Goal: Register for event/course

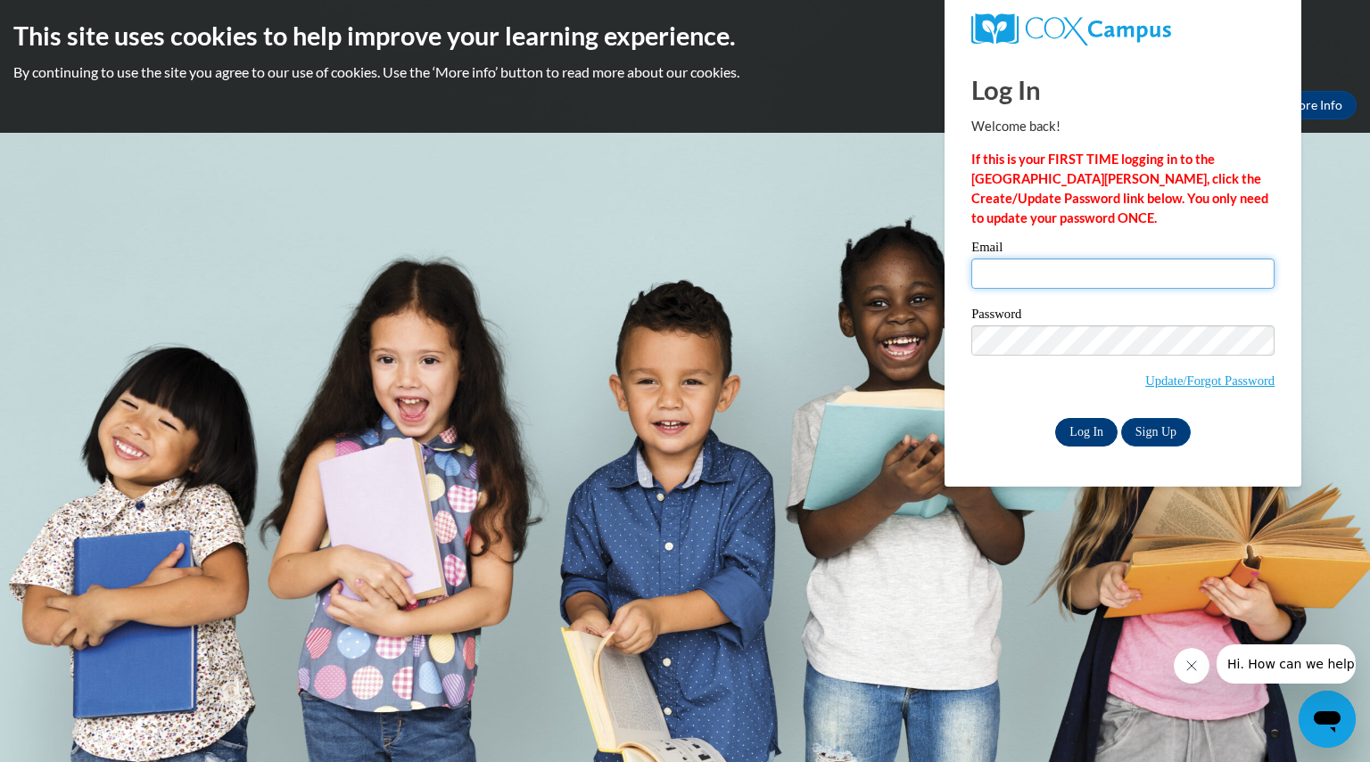
type input "chapmanchristi@aasd.k12.wi.us"
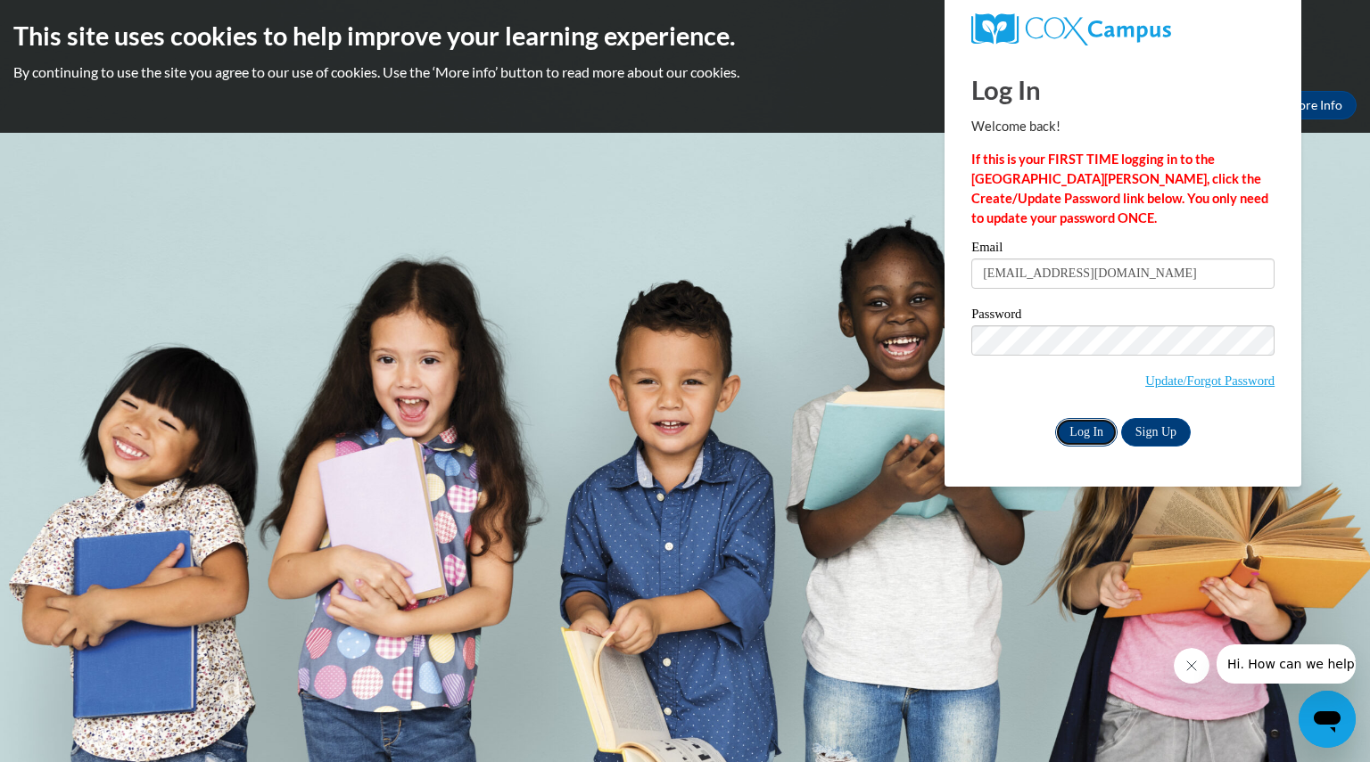
click at [1085, 434] on input "Log In" at bounding box center [1086, 432] width 62 height 29
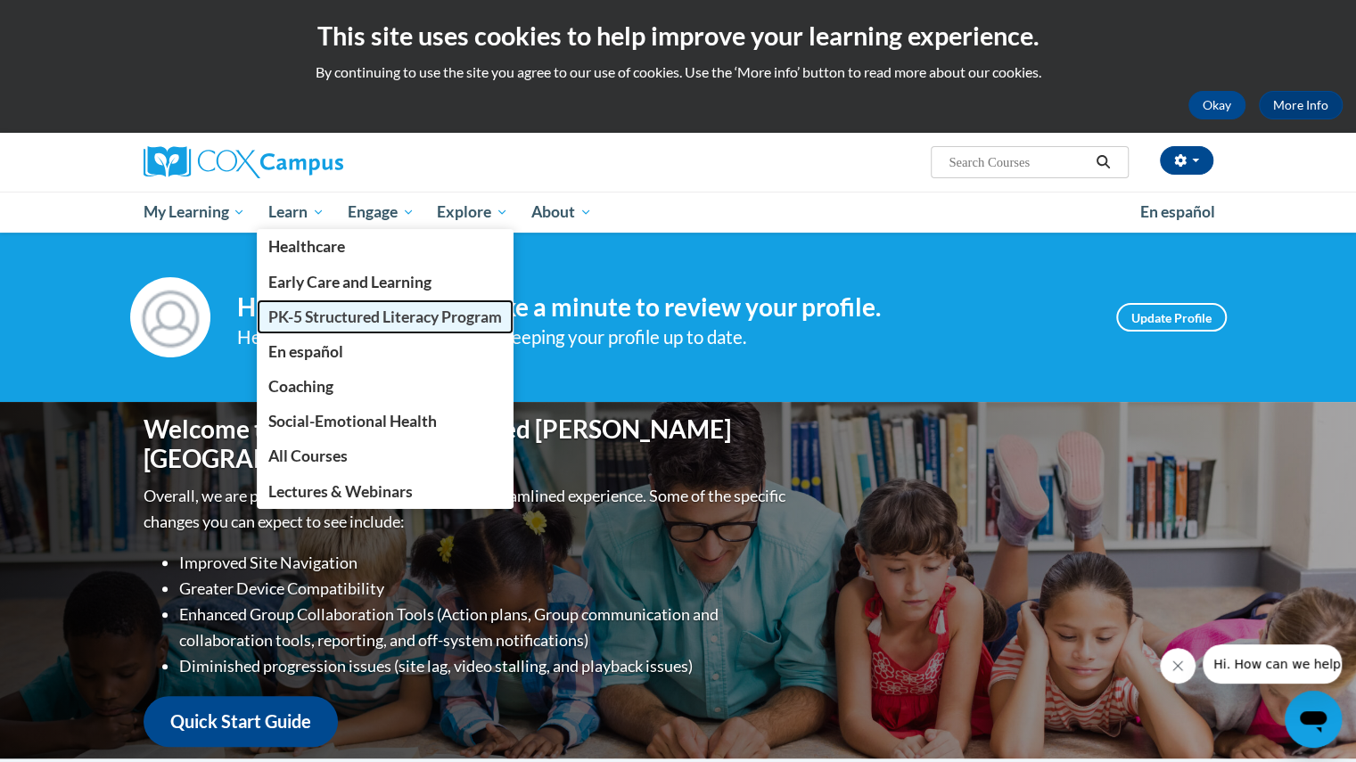
click at [296, 315] on span "PK-5 Structured Literacy Program" at bounding box center [385, 317] width 234 height 19
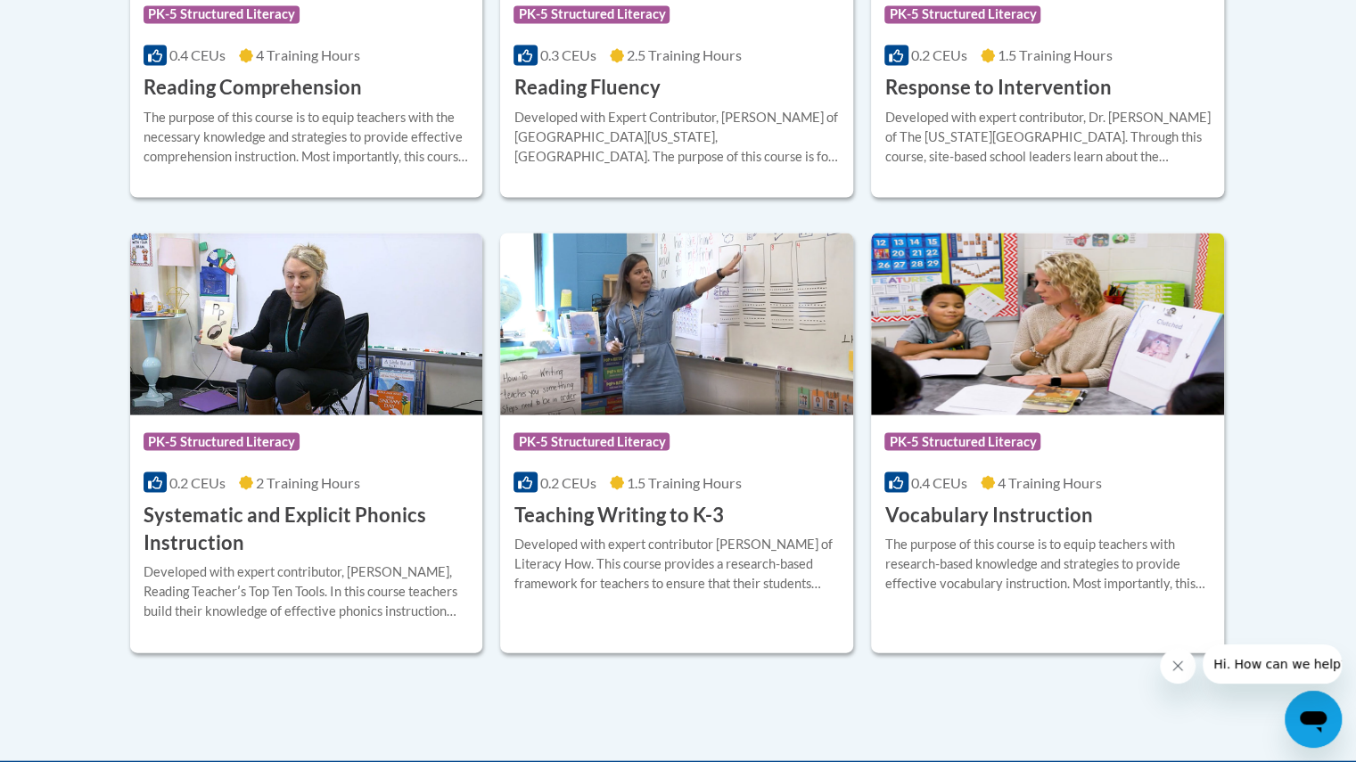
scroll to position [1928, 0]
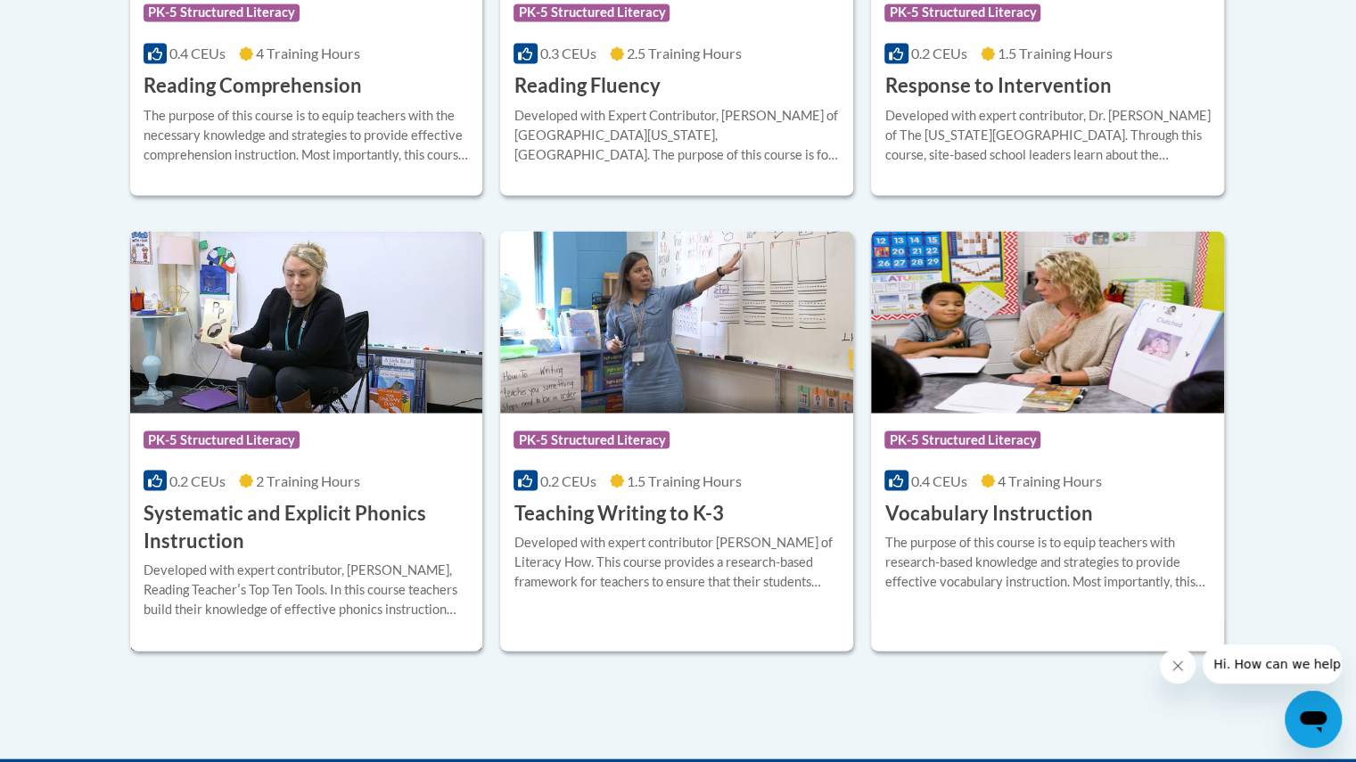
click at [291, 514] on h3 "Systematic and Explicit Phonics Instruction" at bounding box center [307, 526] width 326 height 55
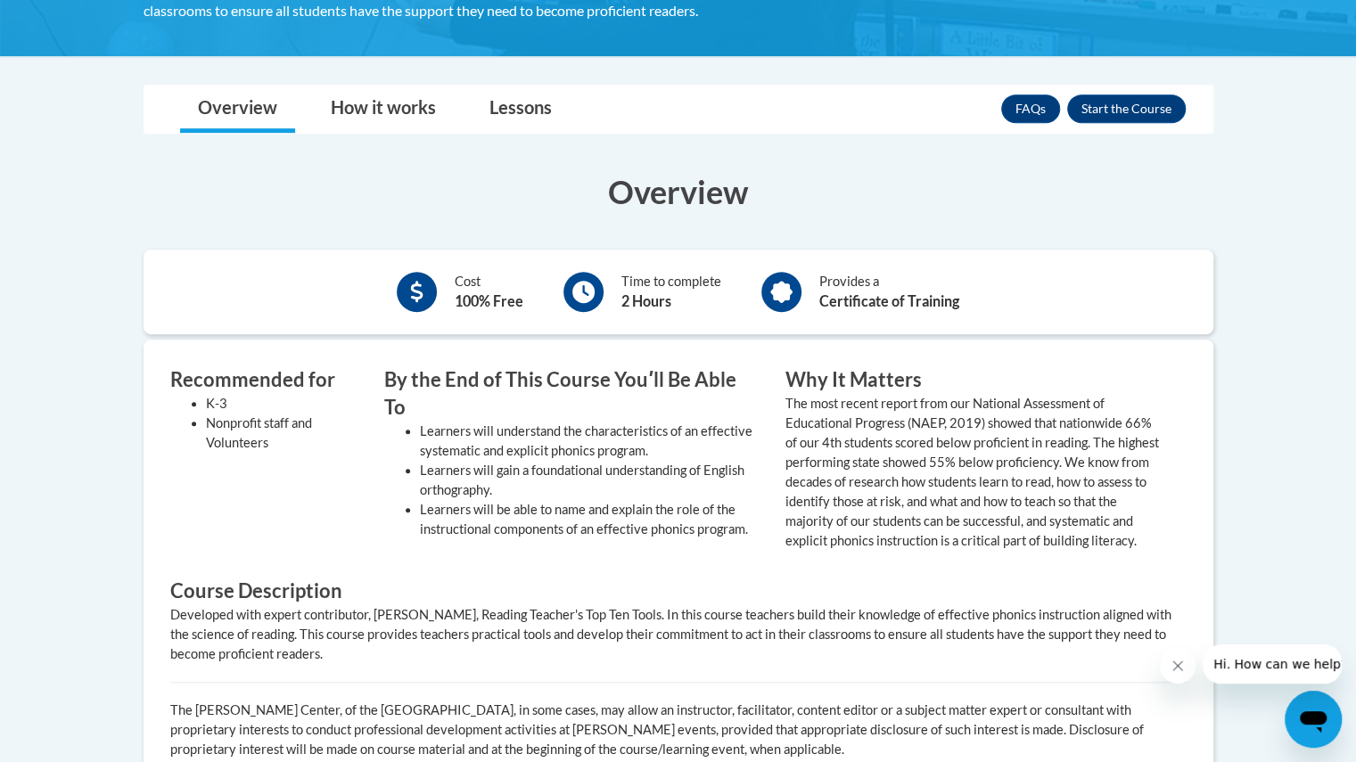
scroll to position [478, 0]
click at [1130, 109] on button "Enroll" at bounding box center [1126, 109] width 119 height 29
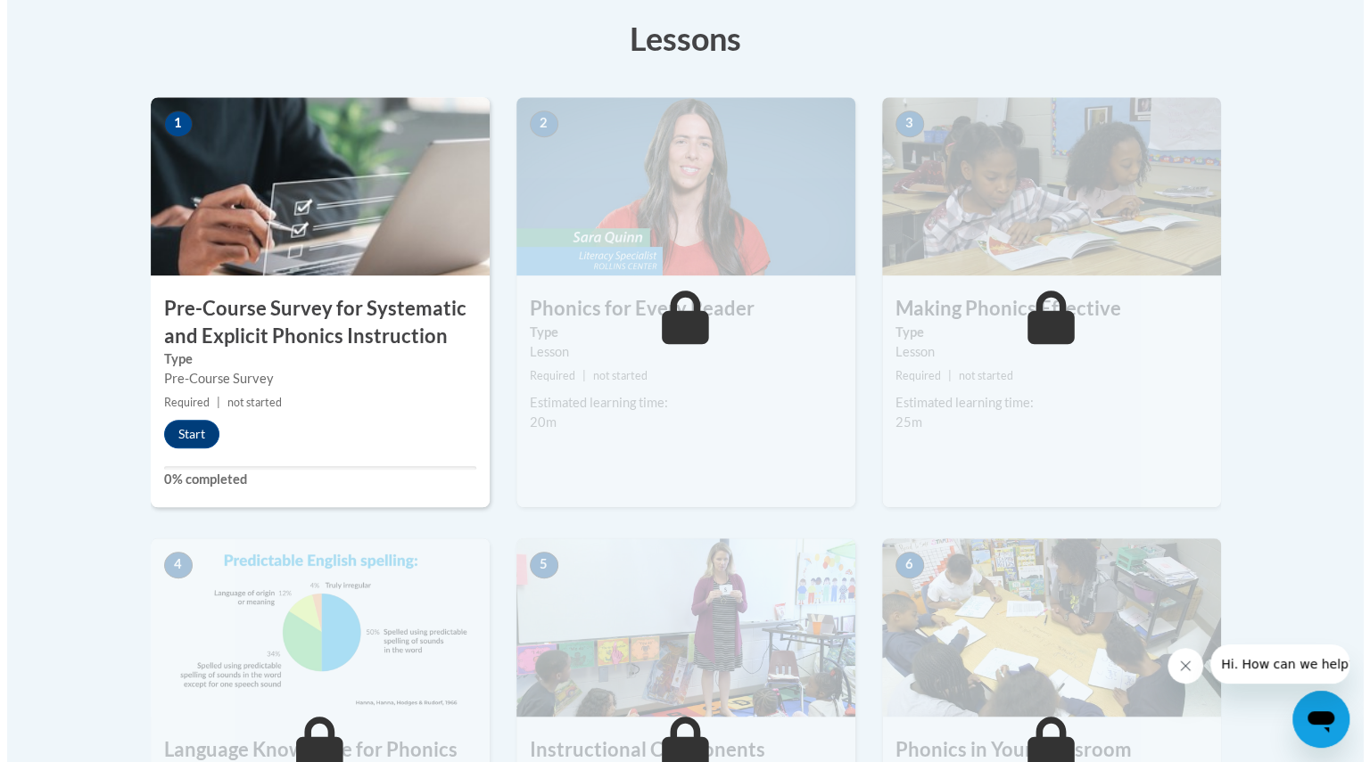
scroll to position [506, 0]
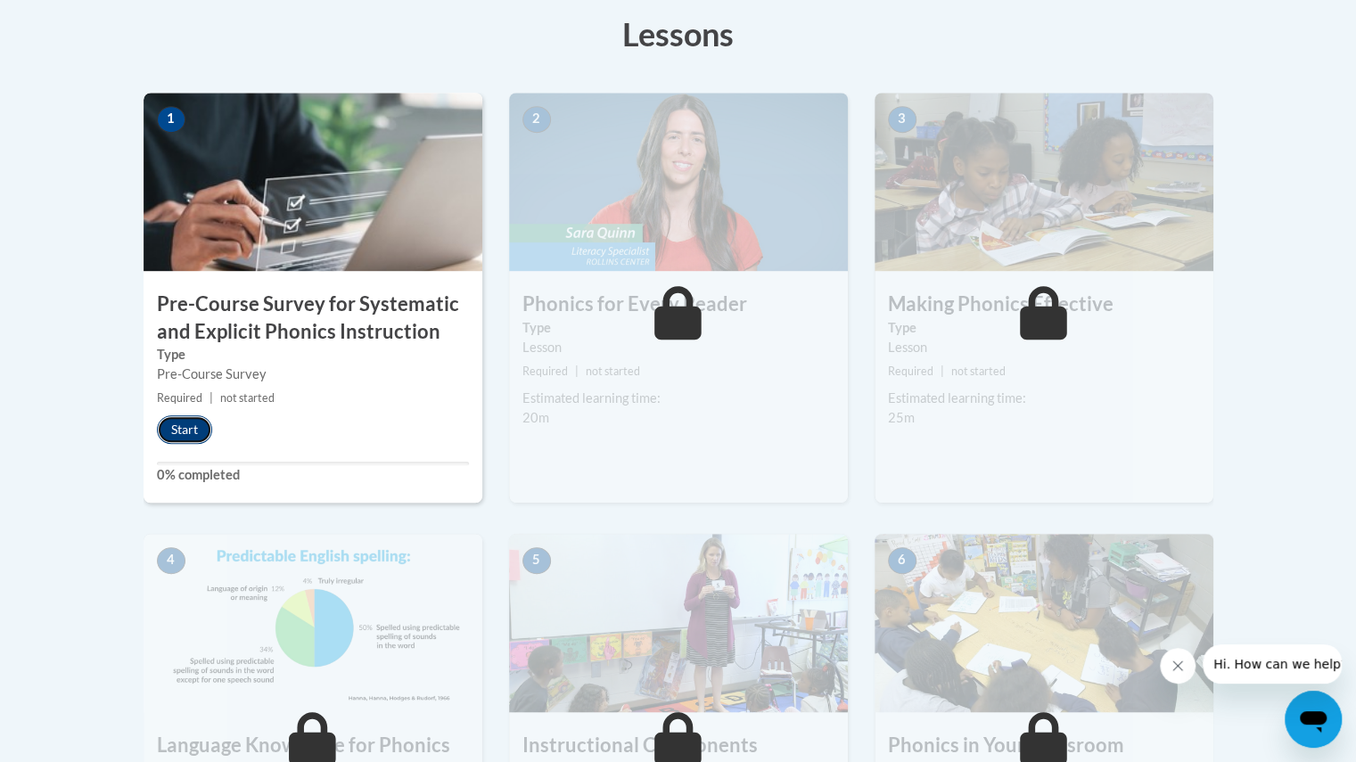
click at [180, 431] on button "Start" at bounding box center [184, 429] width 55 height 29
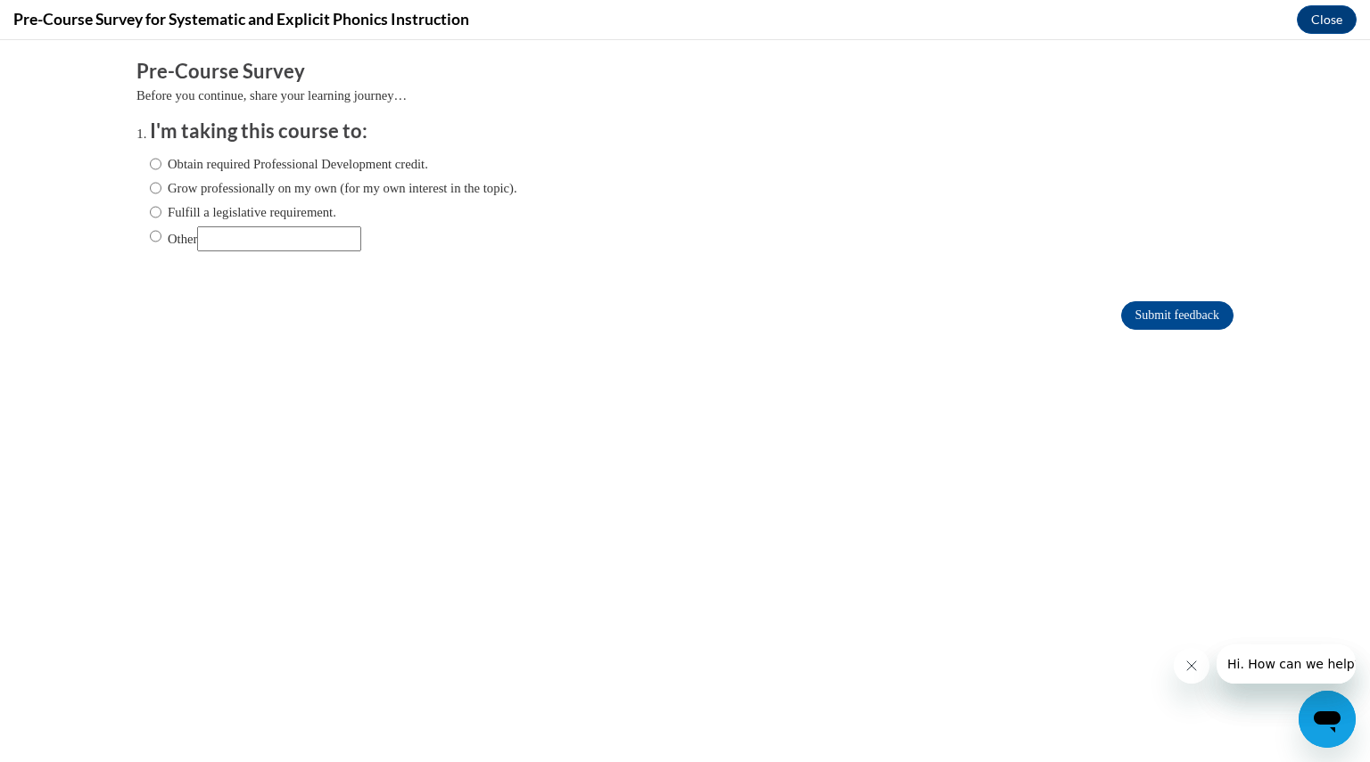
scroll to position [0, 0]
click at [150, 161] on input "Obtain required Professional Development credit." at bounding box center [156, 164] width 12 height 20
radio input "true"
click at [150, 209] on input "Fulfill a legislative requirement." at bounding box center [156, 212] width 12 height 20
radio input "true"
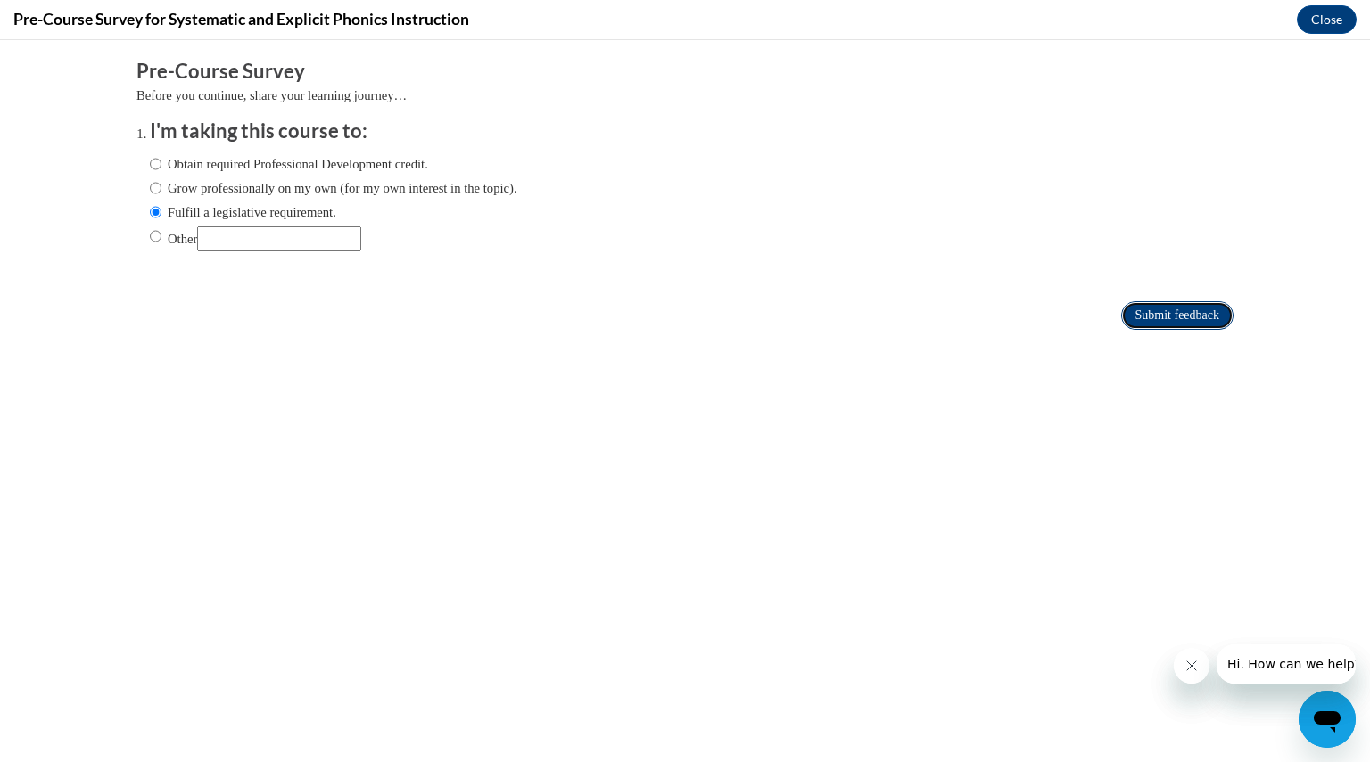
click at [1161, 319] on input "Submit feedback" at bounding box center [1177, 315] width 112 height 29
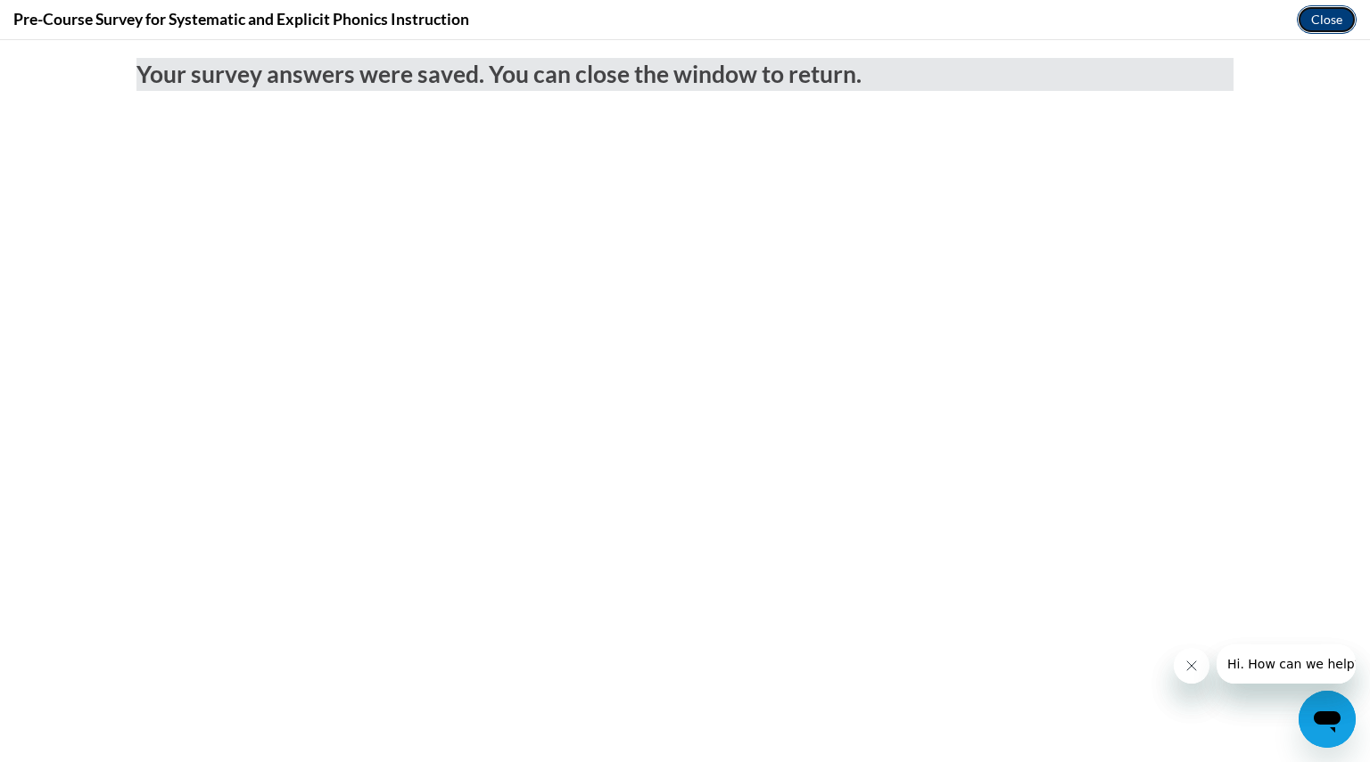
click at [1330, 31] on button "Close" at bounding box center [1326, 19] width 60 height 29
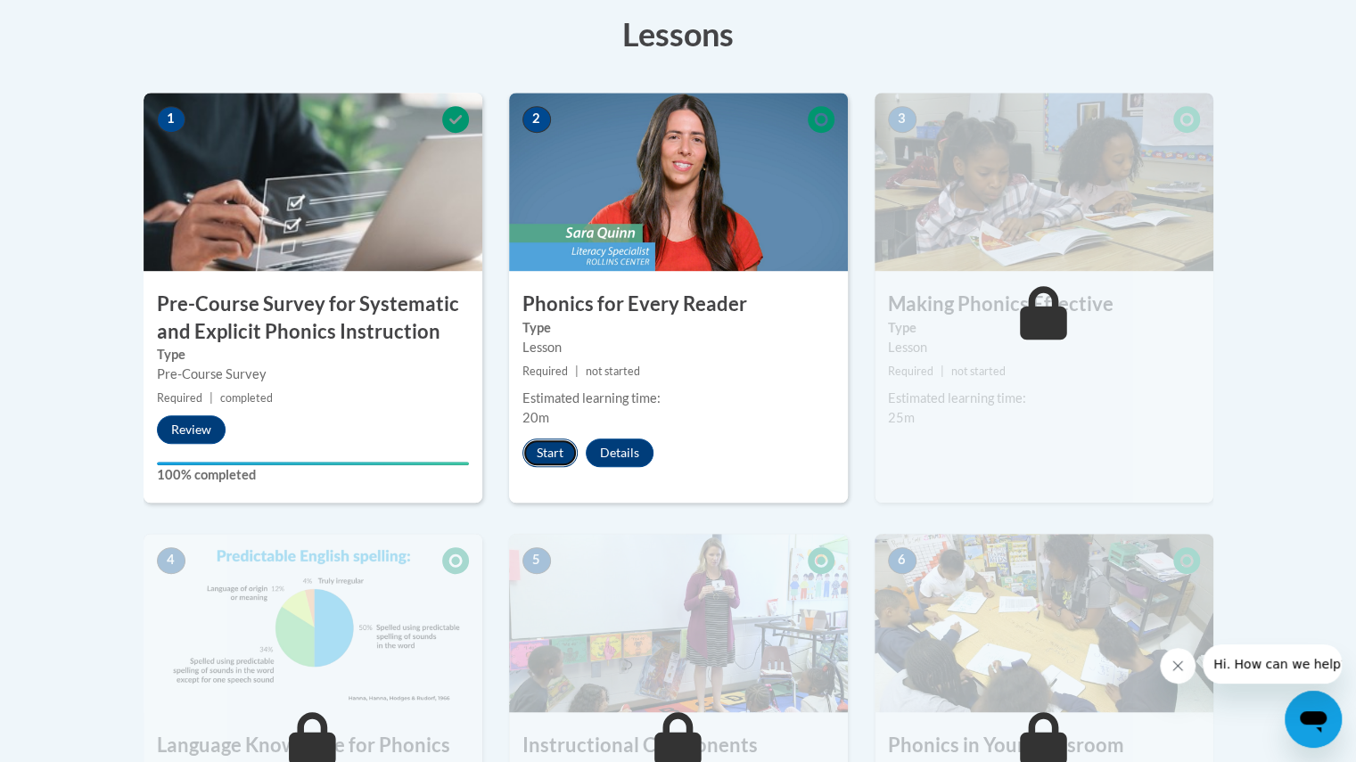
click at [547, 447] on button "Start" at bounding box center [549, 453] width 55 height 29
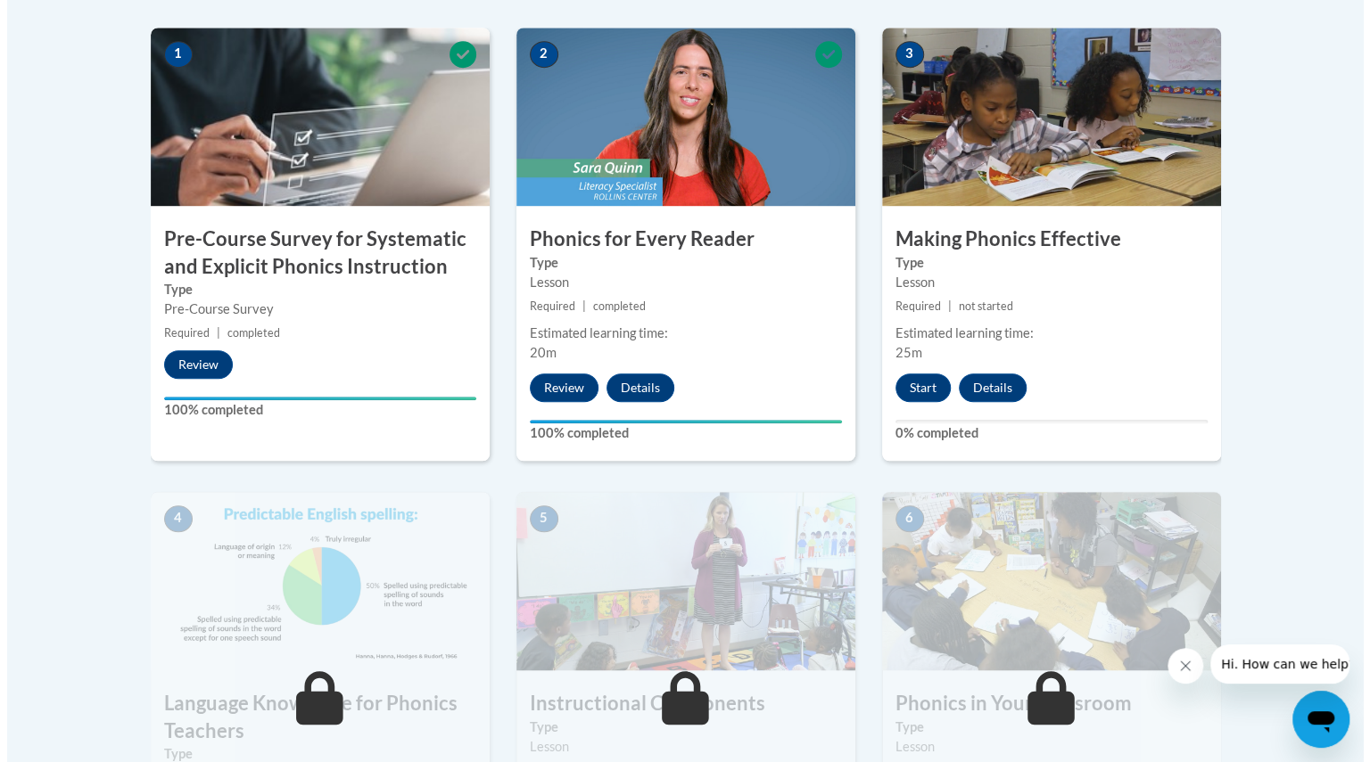
scroll to position [572, 0]
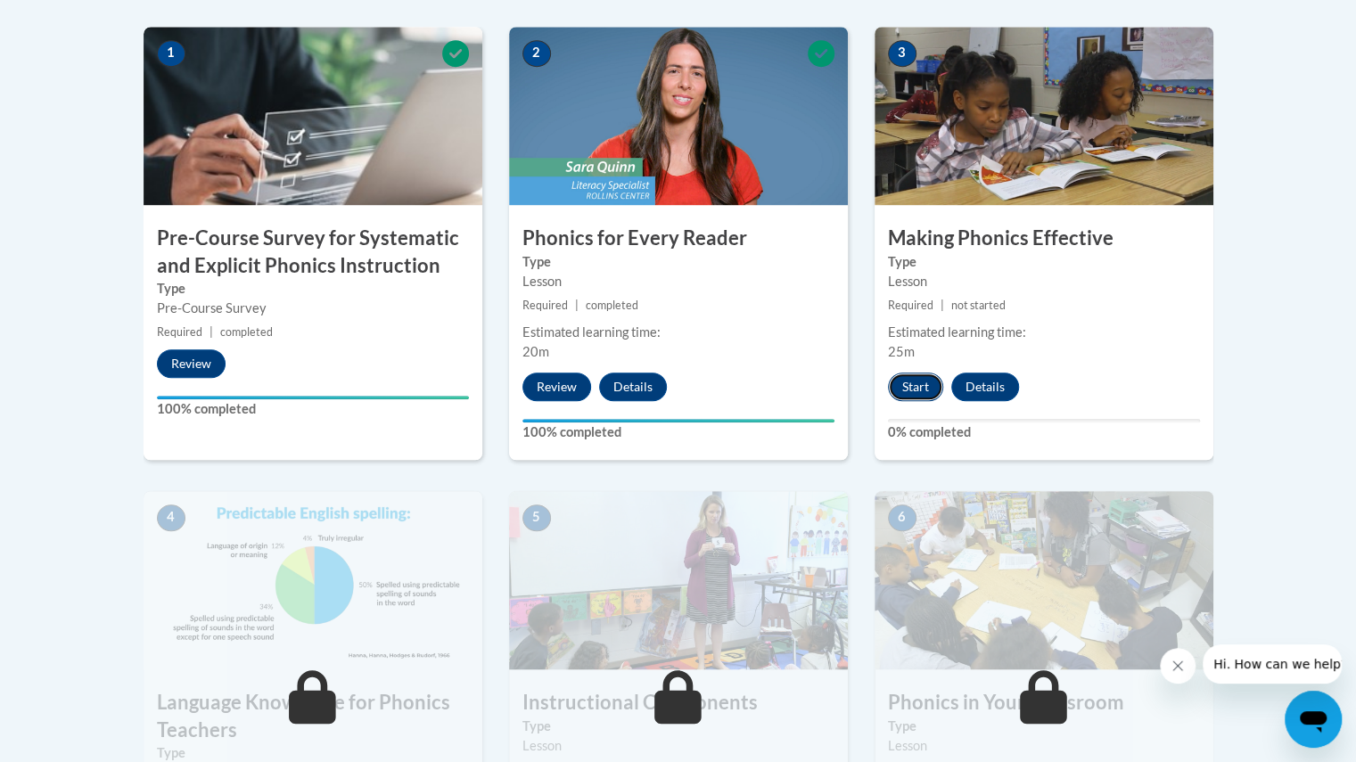
click at [912, 379] on button "Start" at bounding box center [915, 387] width 55 height 29
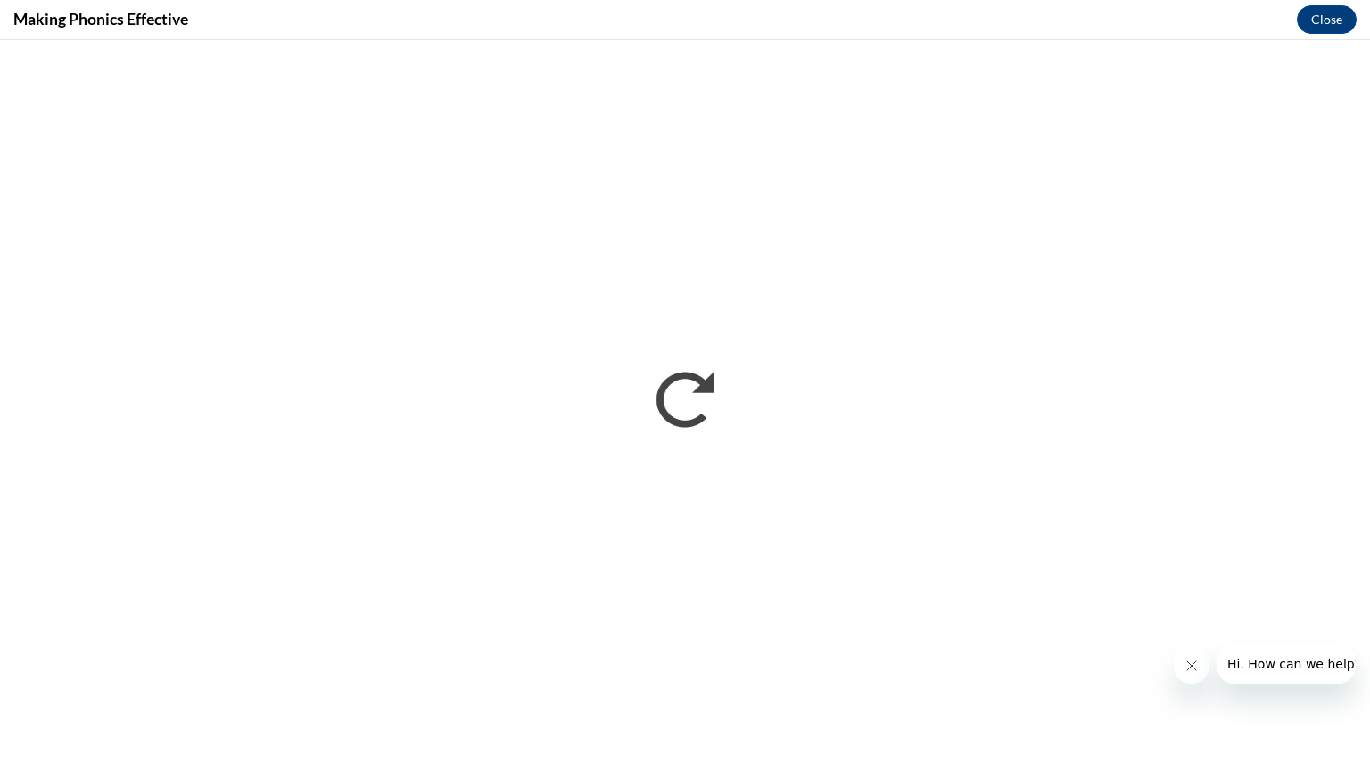
scroll to position [0, 0]
